Goal: Transaction & Acquisition: Book appointment/travel/reservation

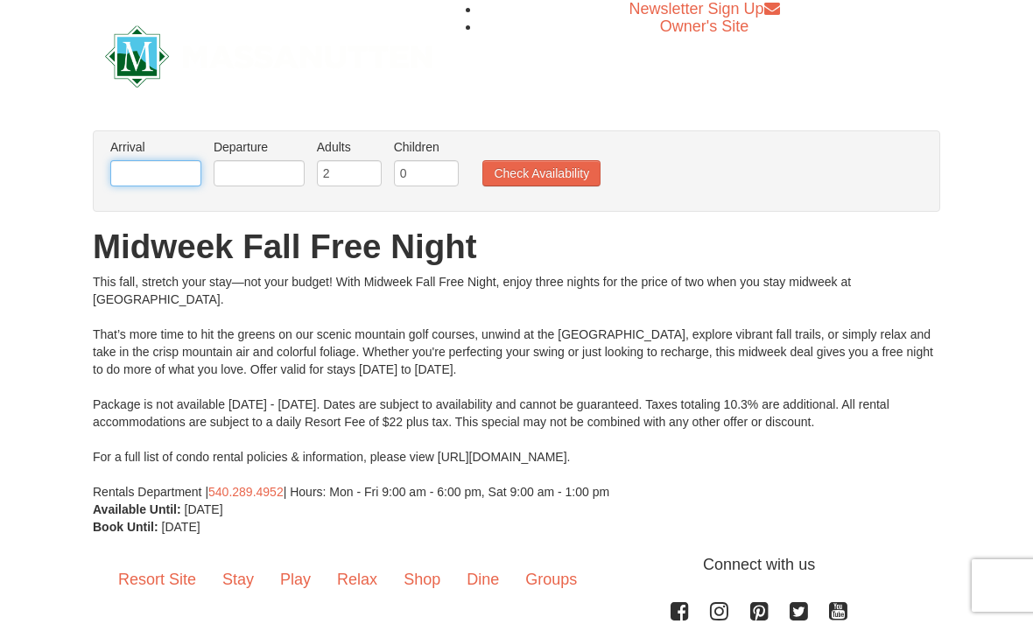
click at [165, 173] on input "text" at bounding box center [155, 173] width 91 height 26
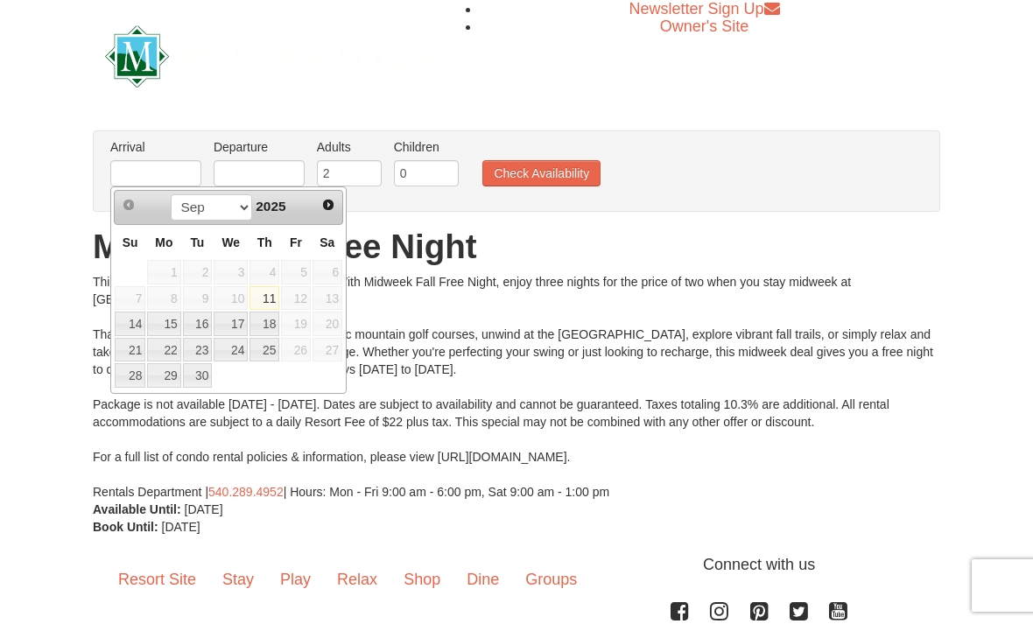
click at [326, 208] on span "Next" at bounding box center [328, 205] width 14 height 14
click at [265, 324] on link "16" at bounding box center [265, 324] width 30 height 25
type input "10/16/2025"
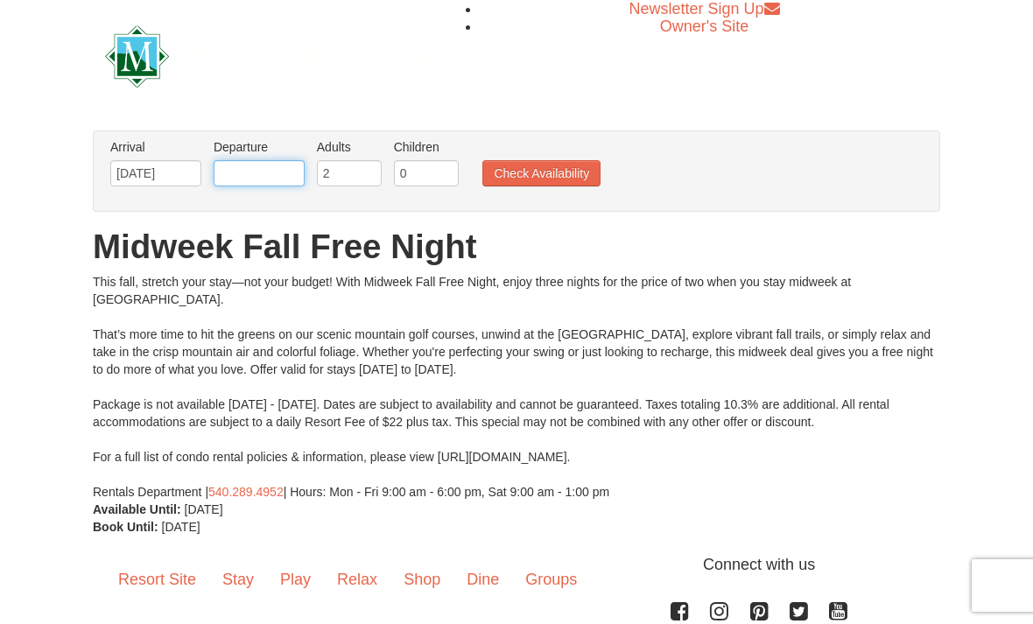
click at [255, 182] on input "text" at bounding box center [259, 173] width 91 height 26
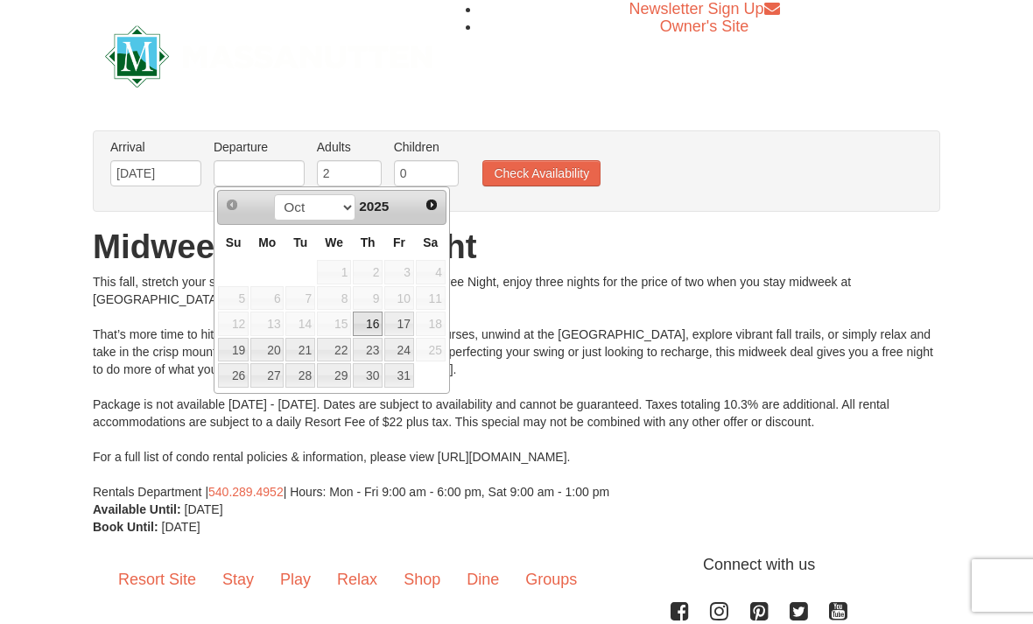
click at [239, 351] on link "19" at bounding box center [233, 350] width 31 height 25
type input "10/19/2025"
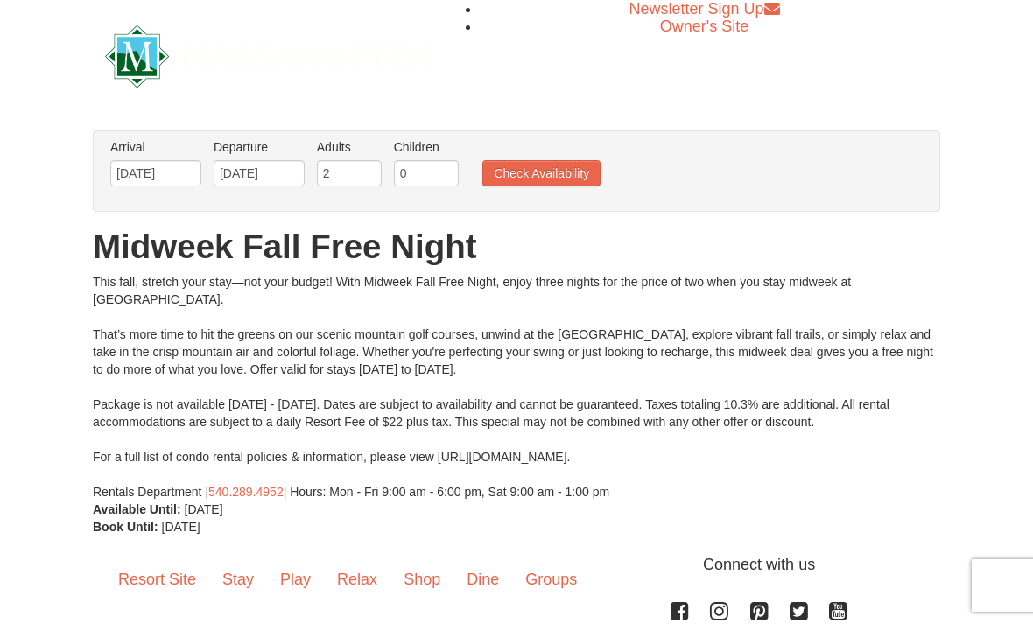
click at [560, 183] on button "Check Availability" at bounding box center [542, 173] width 118 height 26
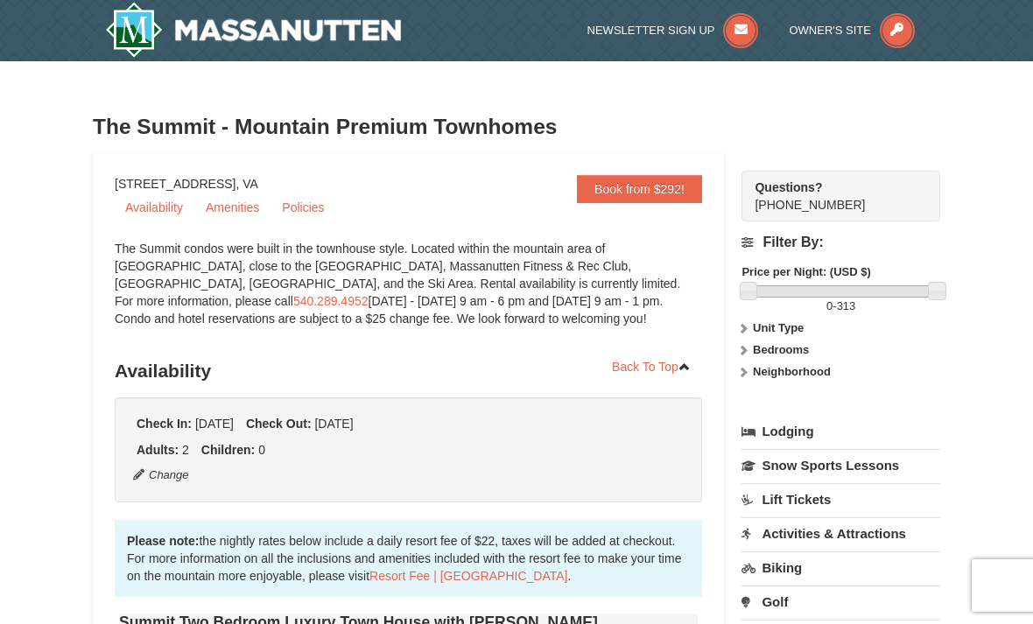
click at [810, 438] on link "Lodging" at bounding box center [841, 432] width 199 height 32
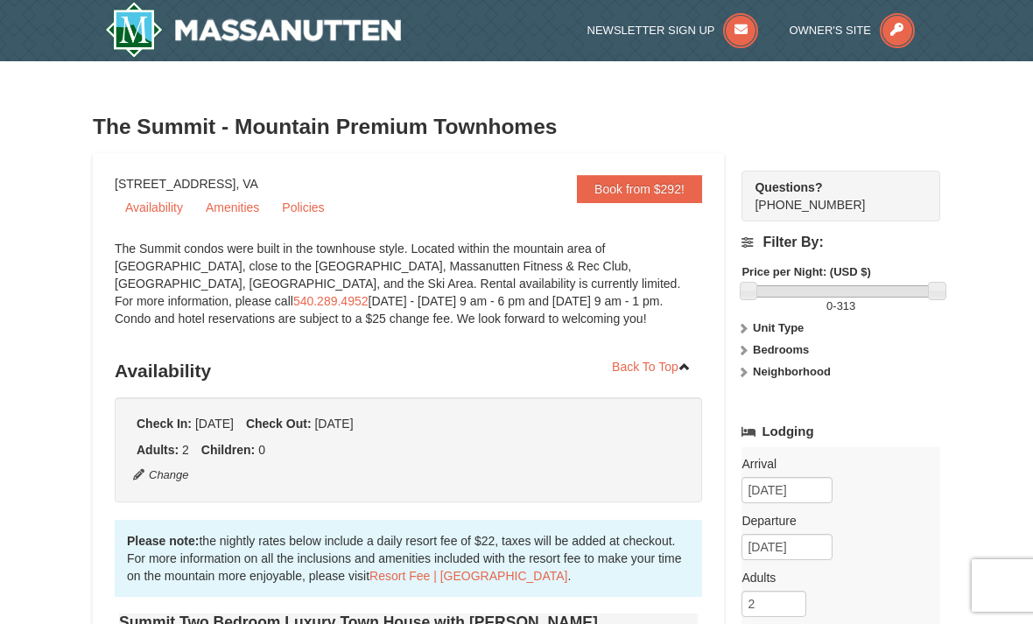
click at [800, 356] on strong "Bedrooms" at bounding box center [781, 349] width 56 height 13
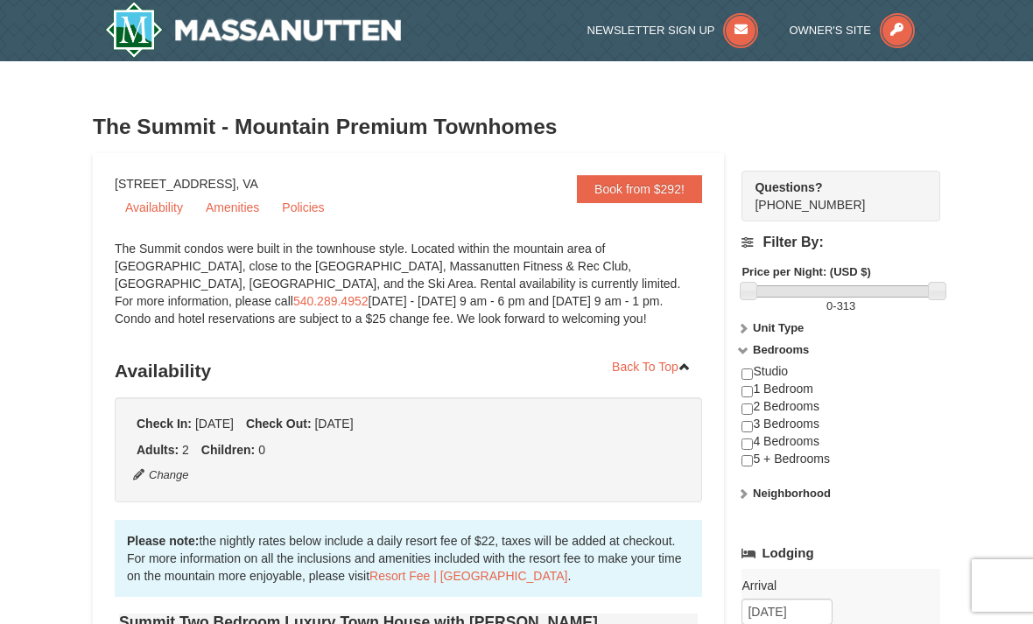
click at [813, 391] on div "Studio 1 Bedroom 2 Bedrooms 3 Bedrooms 4 Bedrooms 5 + Bedrooms" at bounding box center [841, 424] width 199 height 122
click at [752, 388] on input "checkbox" at bounding box center [747, 391] width 11 height 11
checkbox input "true"
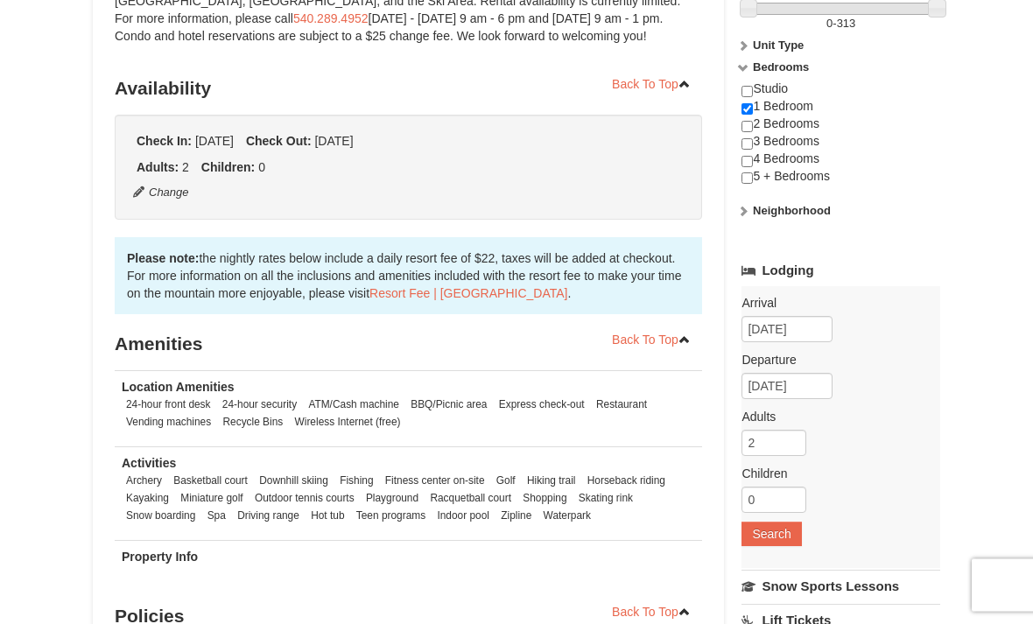
scroll to position [283, 0]
click at [780, 539] on button "Search" at bounding box center [772, 534] width 60 height 25
